Goal: Find specific page/section: Find specific page/section

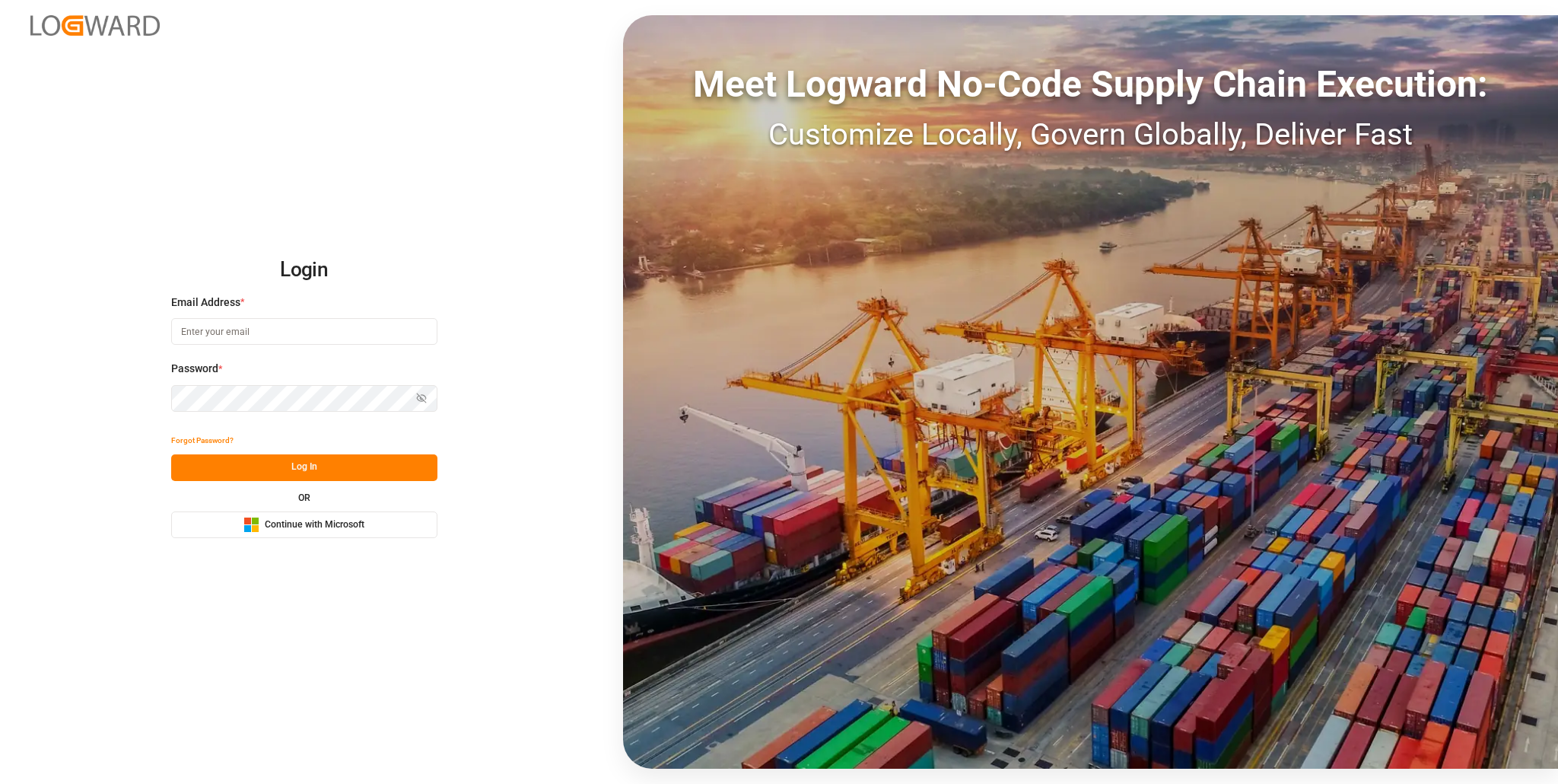
click at [288, 512] on button "Microsoft Logo Continue with Microsoft" at bounding box center [304, 524] width 267 height 27
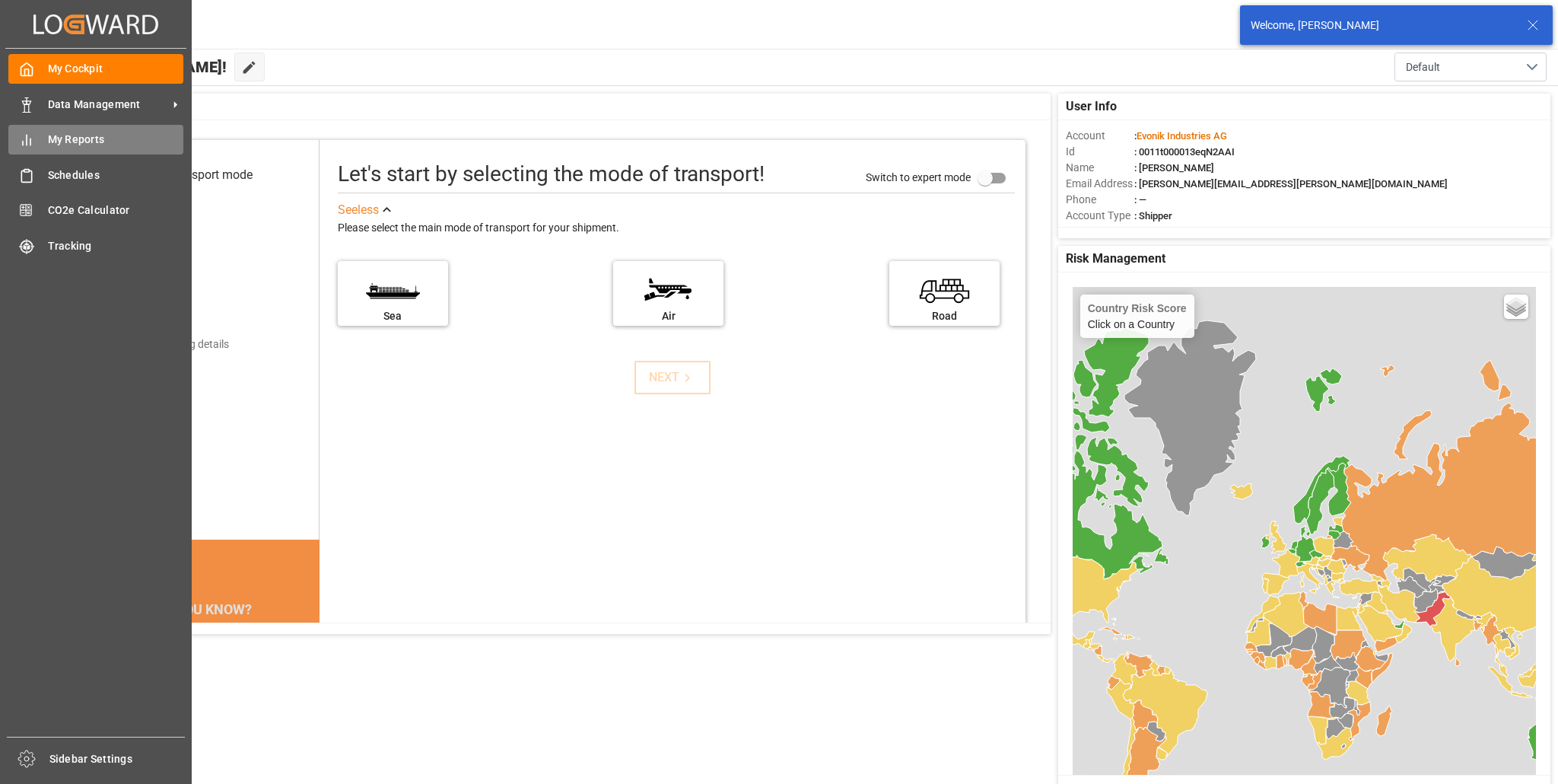
click at [67, 135] on span "My Reports" at bounding box center [116, 139] width 136 height 16
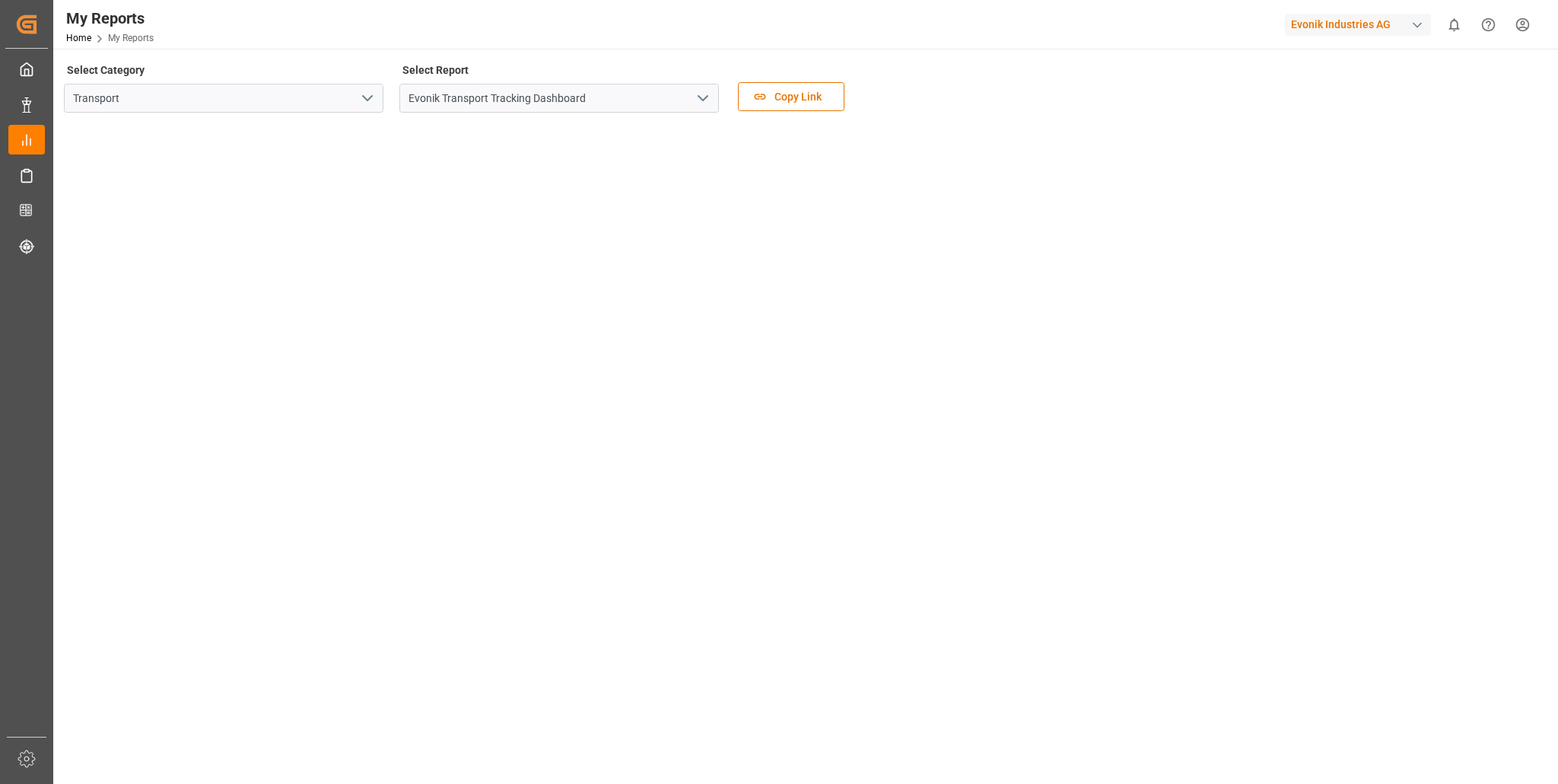
click at [370, 95] on icon "open menu" at bounding box center [368, 98] width 18 height 18
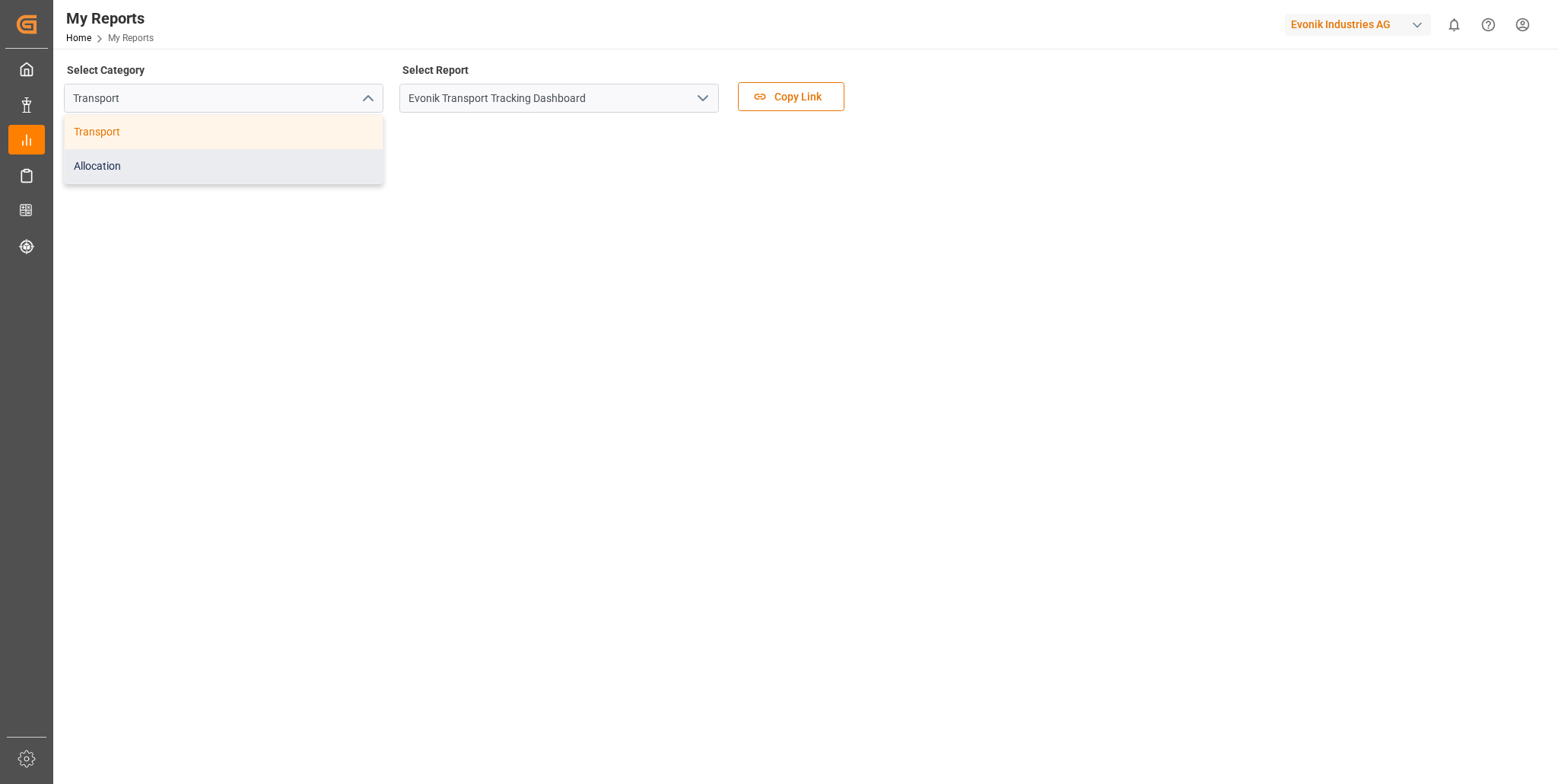
click at [194, 166] on div "Allocation" at bounding box center [223, 165] width 318 height 34
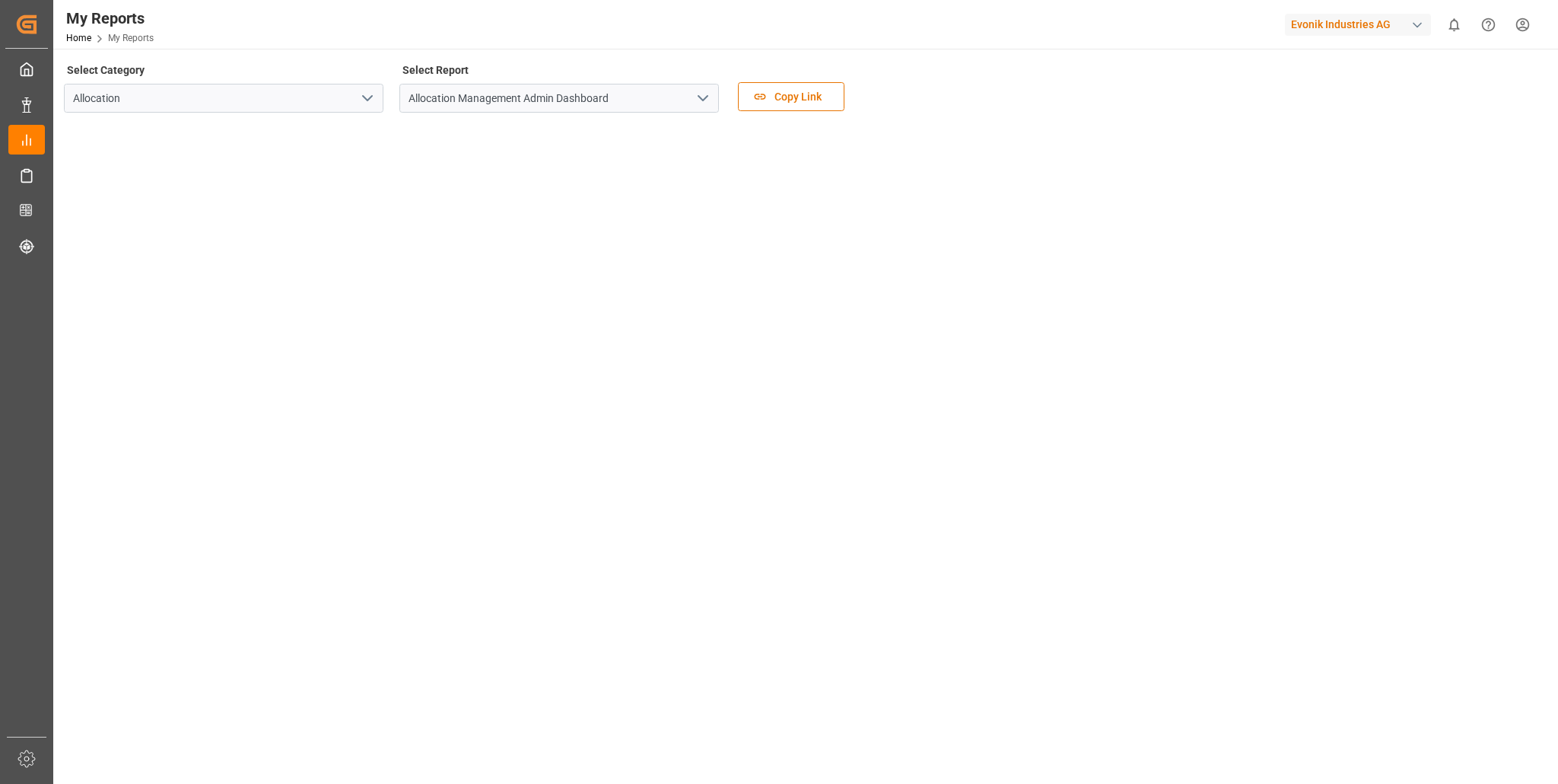
click at [697, 98] on icon "open menu" at bounding box center [703, 98] width 18 height 18
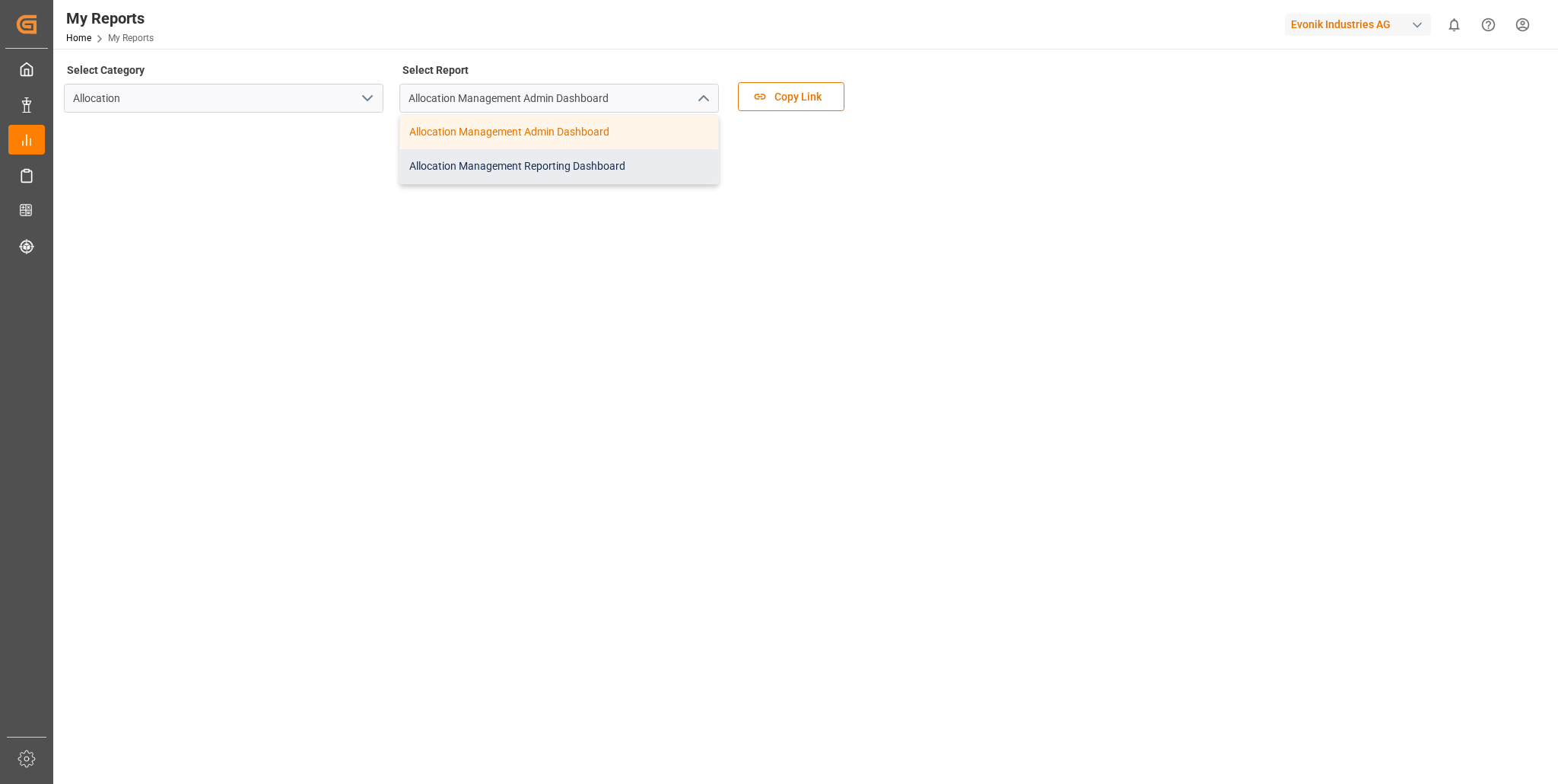
click at [517, 165] on div "Allocation Management Reporting Dashboard" at bounding box center [559, 165] width 318 height 34
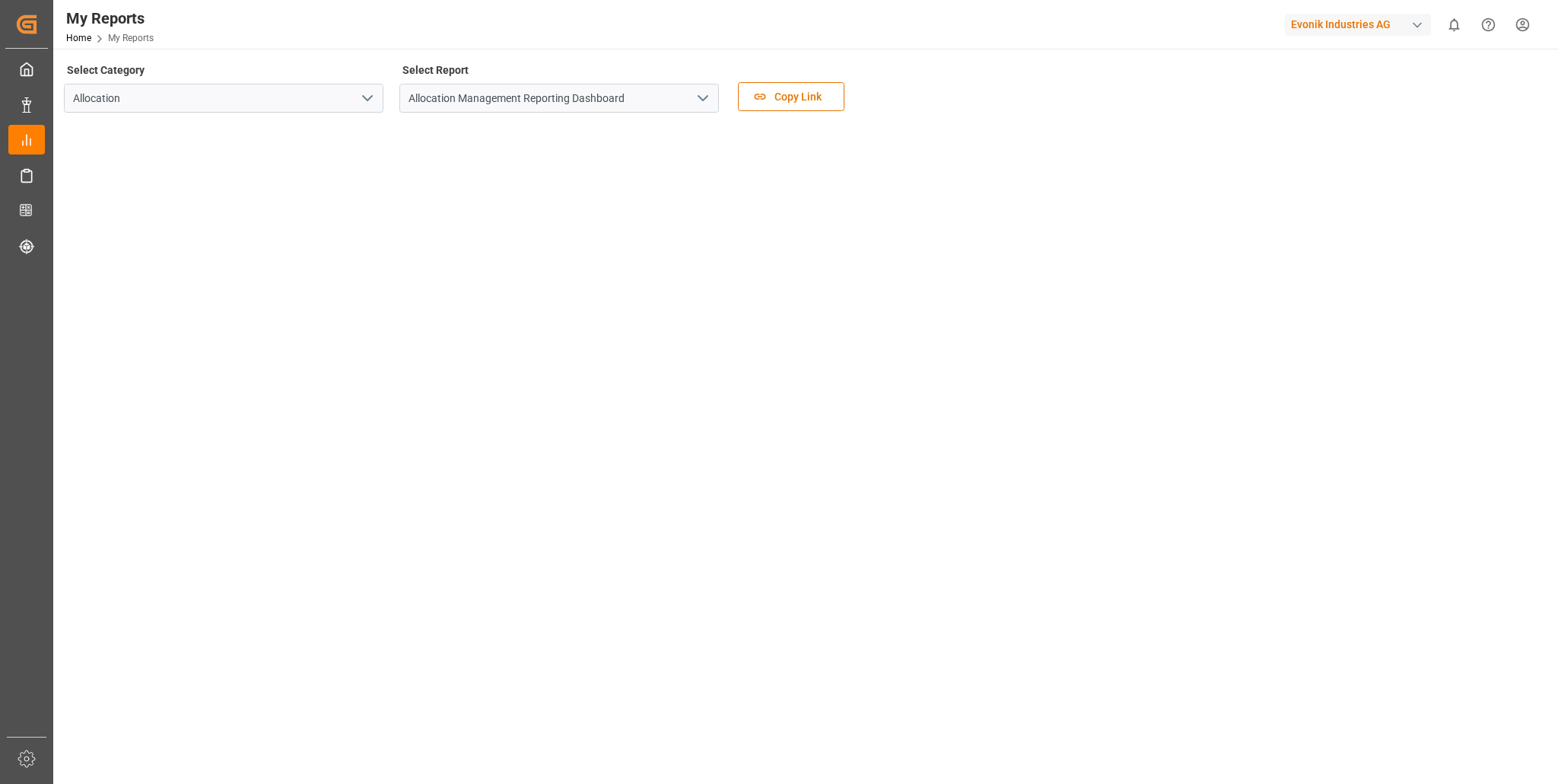
drag, startPoint x: 797, startPoint y: 100, endPoint x: 915, endPoint y: 206, distance: 158.6
click at [915, 206] on div "Select Category Allocation Select Report Allocation Management Reporting Dashbo…" at bounding box center [804, 326] width 1481 height 534
